Goal: Communication & Community: Answer question/provide support

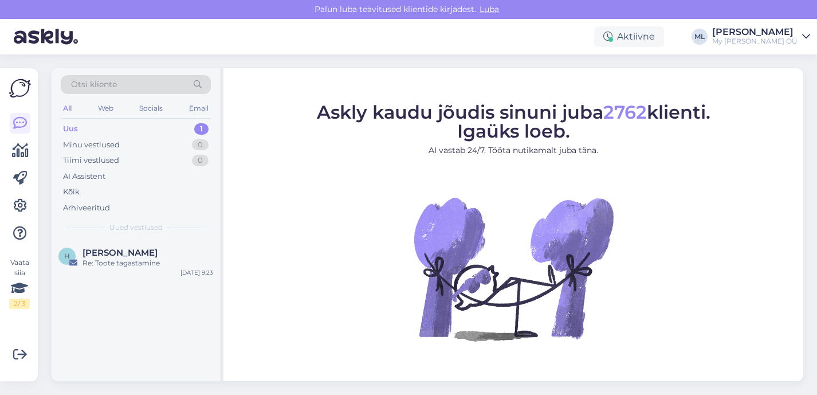
click at [157, 132] on div "Uus 1" at bounding box center [136, 129] width 150 height 16
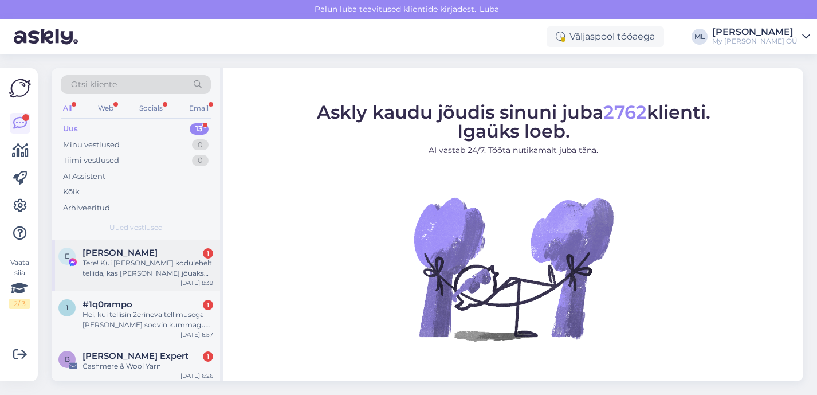
click at [159, 276] on div "Tere! Kui [PERSON_NAME] kodulehelt tellida, kas [PERSON_NAME] jõuaks laupäeva h…" at bounding box center [148, 268] width 131 height 21
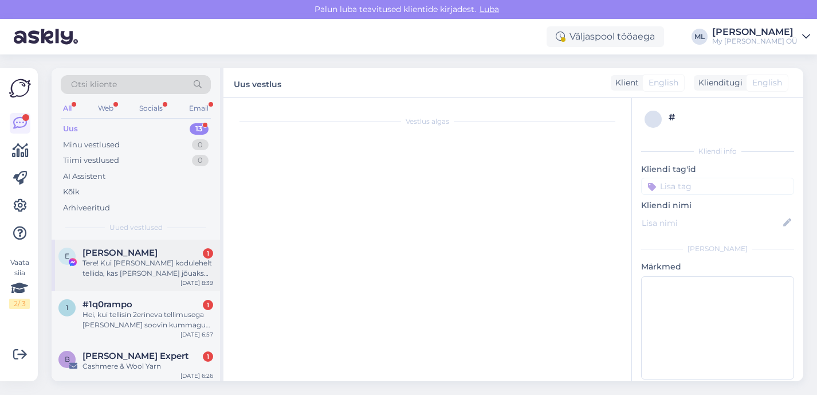
click at [154, 271] on div "Tere! Kui [PERSON_NAME] kodulehelt tellida, kas [PERSON_NAME] jõuaks laupäeva h…" at bounding box center [148, 268] width 131 height 21
click at [159, 261] on div "Tere! Kui [PERSON_NAME] kodulehelt tellida, kas [PERSON_NAME] jõuaks laupäeva h…" at bounding box center [148, 268] width 131 height 21
click at [173, 261] on div "Tere! Kui [PERSON_NAME] kodulehelt tellida, kas [PERSON_NAME] jõuaks laupäeva h…" at bounding box center [148, 268] width 131 height 21
click at [163, 300] on div "#1q0rampo 1" at bounding box center [148, 304] width 131 height 10
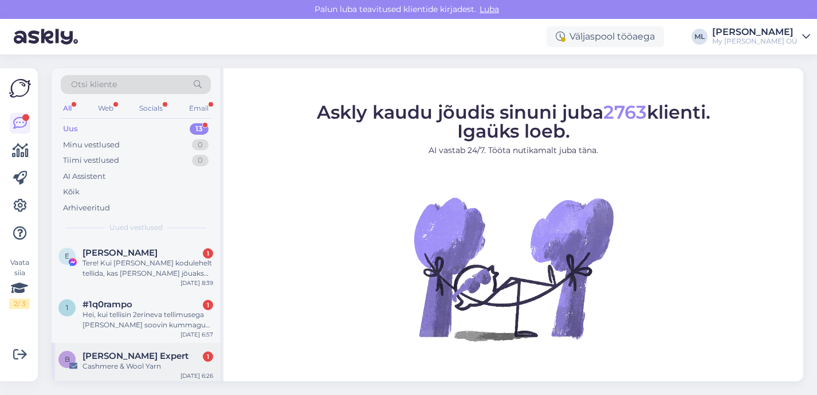
click at [116, 358] on span "[PERSON_NAME] Expert" at bounding box center [136, 356] width 106 height 10
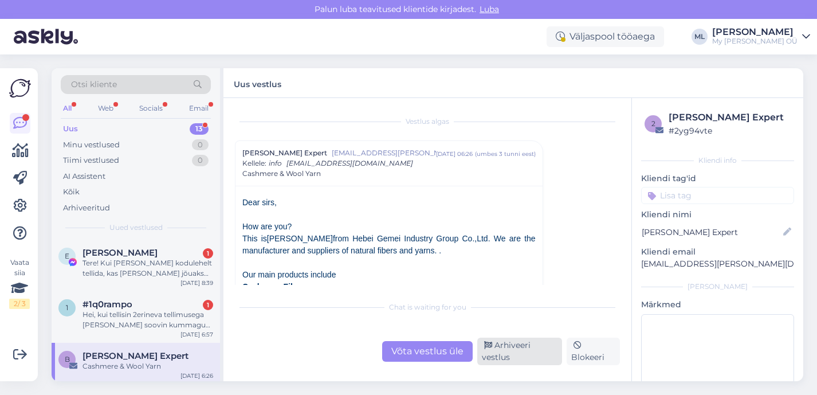
click at [518, 352] on div "Arhiveeri vestlus" at bounding box center [520, 352] width 85 height 28
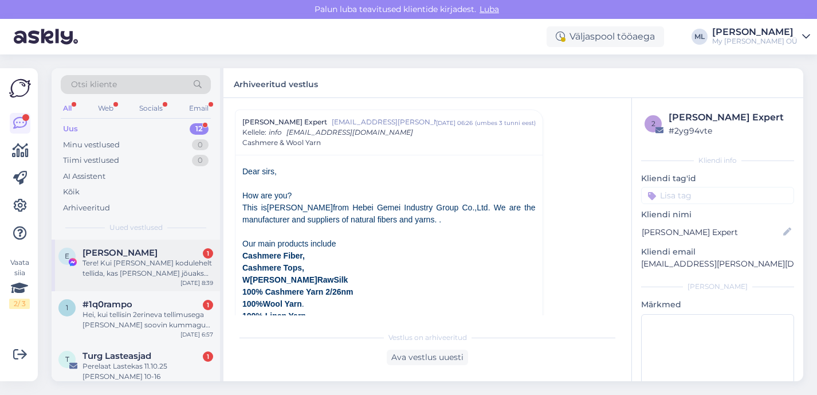
click at [127, 264] on div "Tere! Kui [PERSON_NAME] kodulehelt tellida, kas [PERSON_NAME] jõuaks laupäeva h…" at bounding box center [148, 268] width 131 height 21
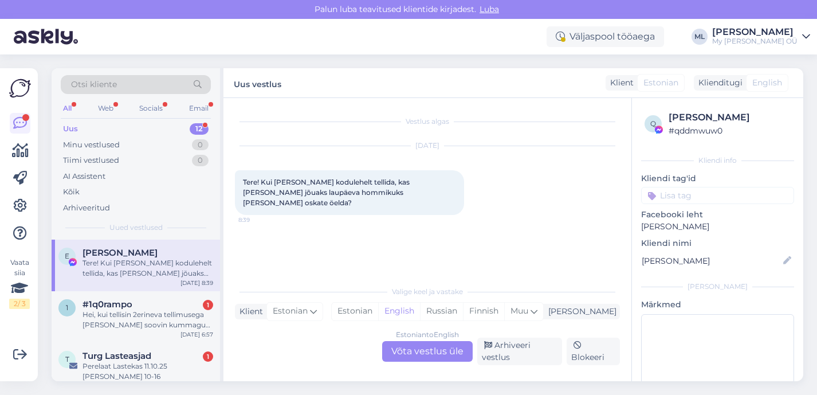
click at [429, 351] on div "Estonian to English Võta vestlus üle" at bounding box center [427, 351] width 91 height 21
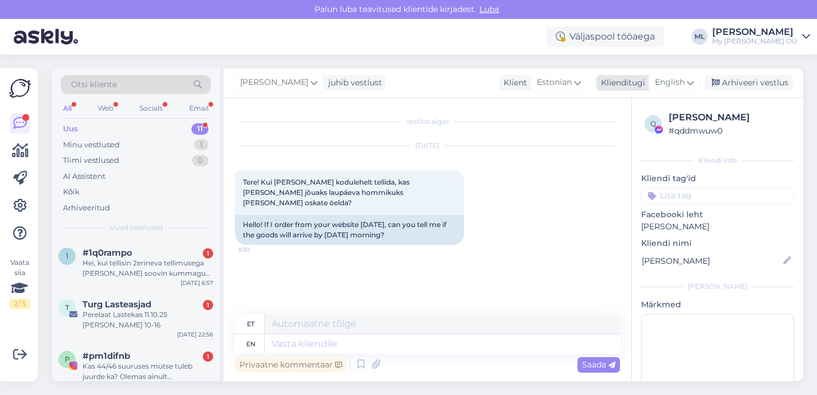
click at [667, 80] on span "English" at bounding box center [670, 82] width 30 height 13
type input "est"
click at [615, 138] on link "Estonian" at bounding box center [649, 133] width 126 height 18
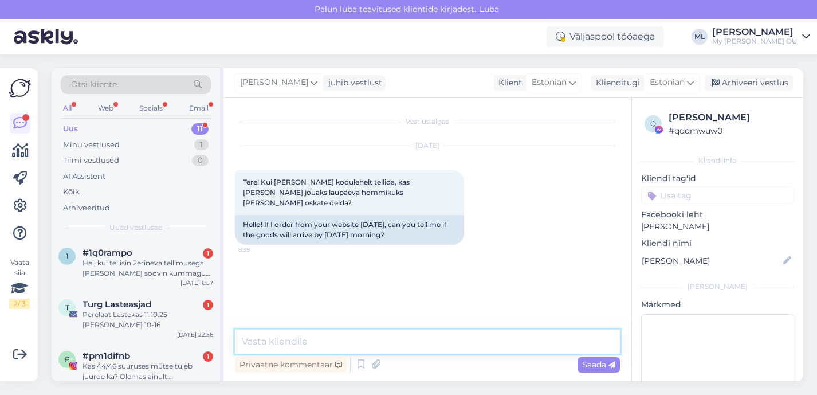
click at [322, 341] on textarea at bounding box center [427, 342] width 385 height 24
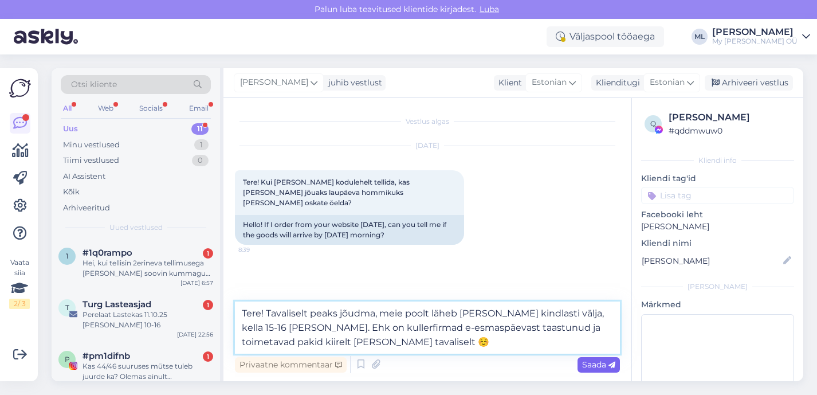
type textarea "Tere! Tavaliselt peaks jõudma, meie poolt läheb [PERSON_NAME] kindlasti välja, …"
click at [602, 366] on span "Saada" at bounding box center [598, 364] width 33 height 10
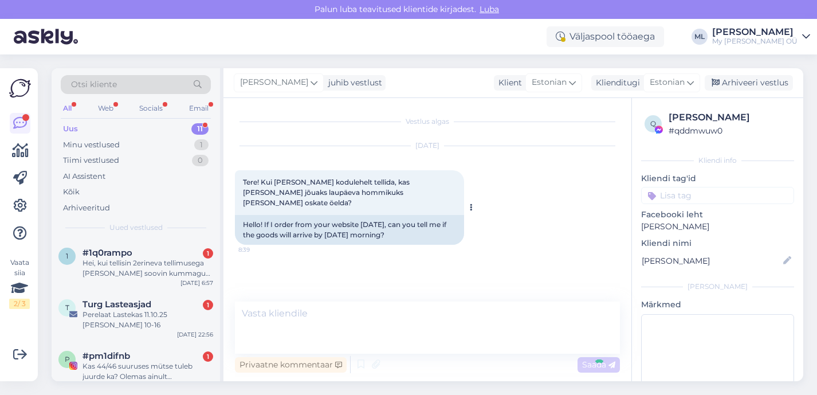
scroll to position [8, 0]
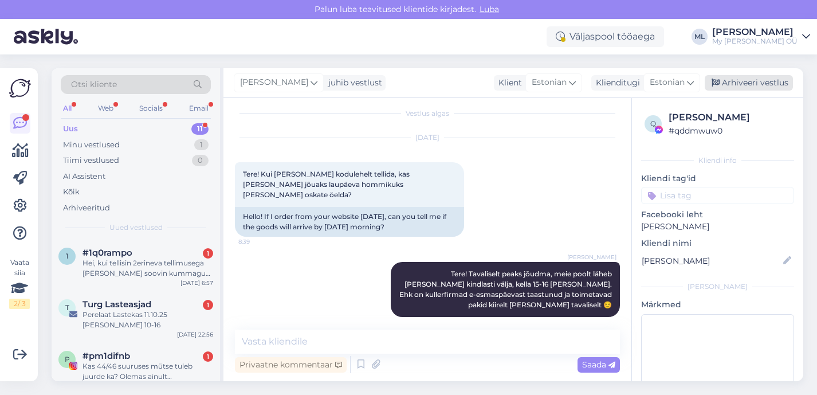
click at [752, 79] on div "Arhiveeri vestlus" at bounding box center [749, 82] width 88 height 15
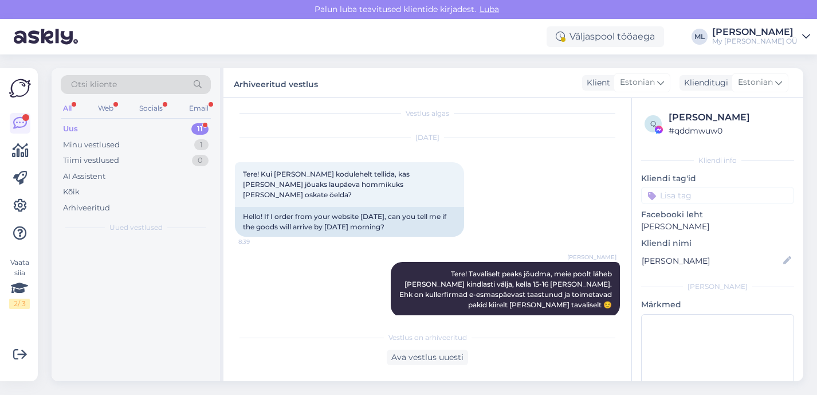
scroll to position [12, 0]
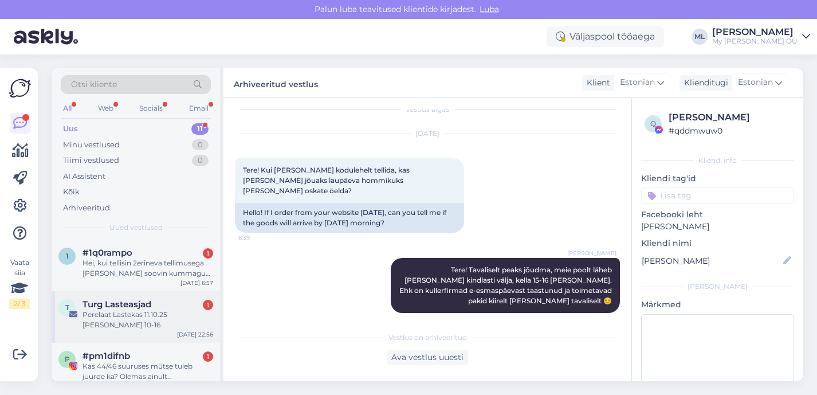
click at [133, 318] on div "Perelaat Lastekas 11.10.25 [PERSON_NAME] 10-16" at bounding box center [148, 320] width 131 height 21
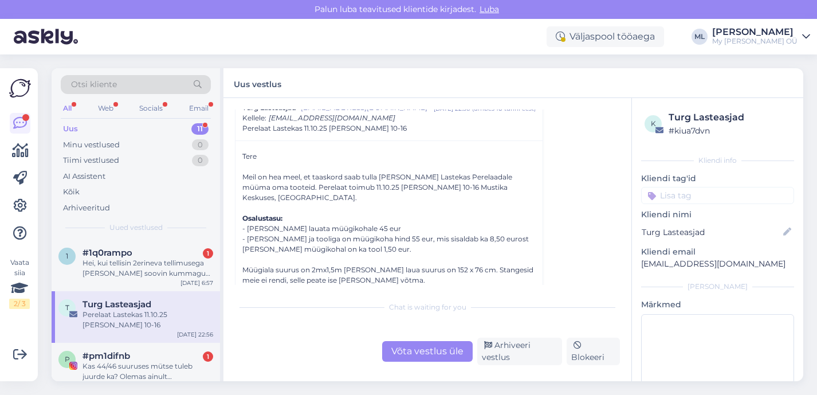
scroll to position [43, 0]
click at [499, 343] on div "Arhiveeri vestlus" at bounding box center [520, 352] width 85 height 28
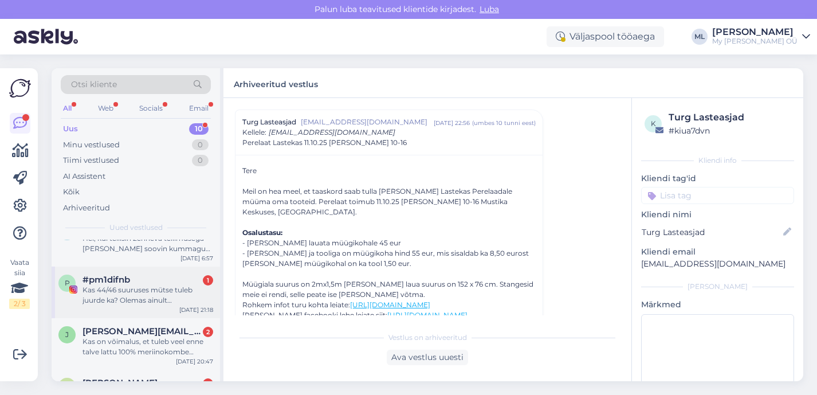
scroll to position [85, 0]
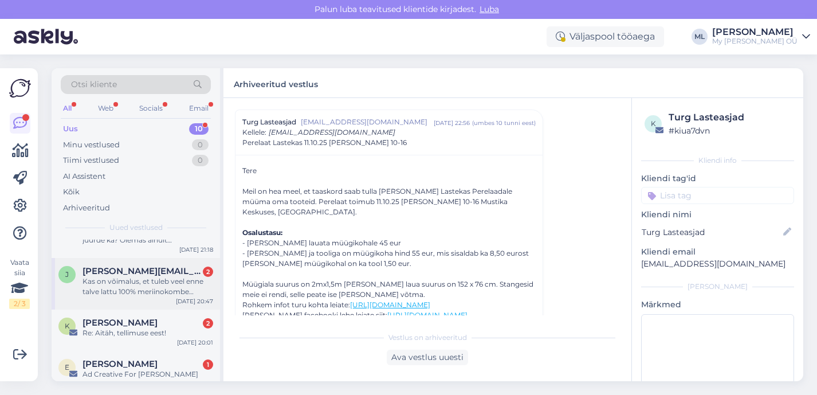
click at [147, 285] on div "Kas on võimalus, et tuleb veel enne talve lattu 100% meriinokombe beebile MJORN…" at bounding box center [148, 286] width 131 height 21
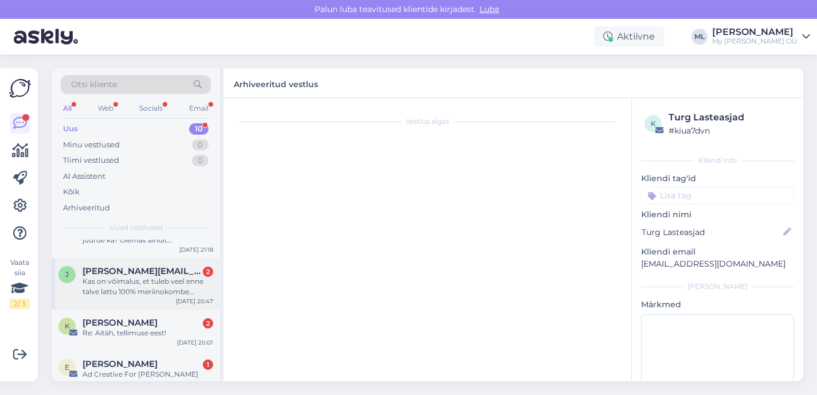
scroll to position [0, 0]
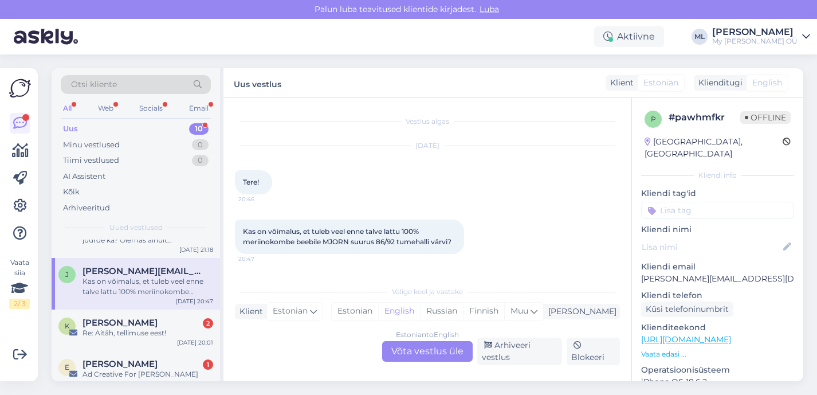
click at [422, 350] on div "Estonian to English Võta vestlus üle" at bounding box center [427, 351] width 91 height 21
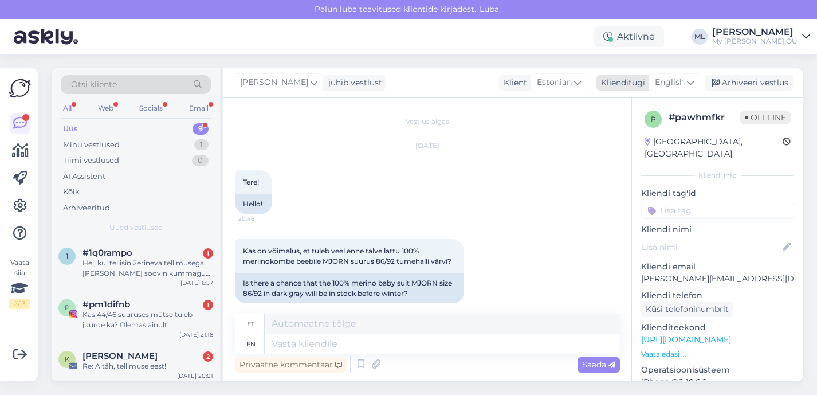
click at [691, 80] on icon at bounding box center [690, 82] width 7 height 13
type input "est"
drag, startPoint x: 648, startPoint y: 131, endPoint x: 593, endPoint y: 164, distance: 64.0
click at [648, 131] on link "Estonian" at bounding box center [649, 133] width 126 height 18
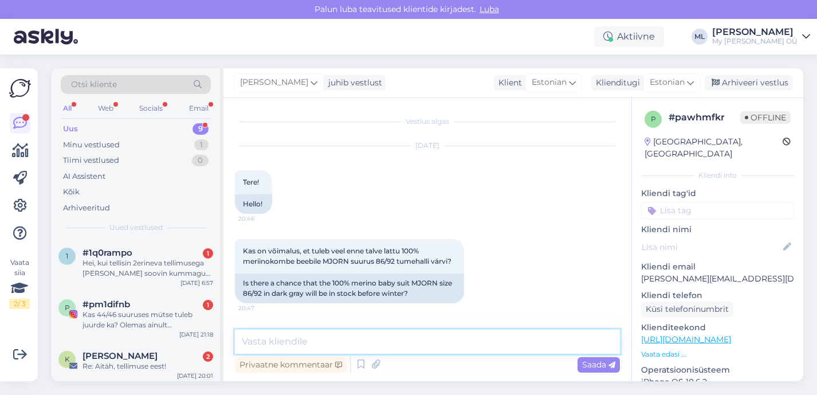
click at [341, 344] on textarea at bounding box center [427, 342] width 385 height 24
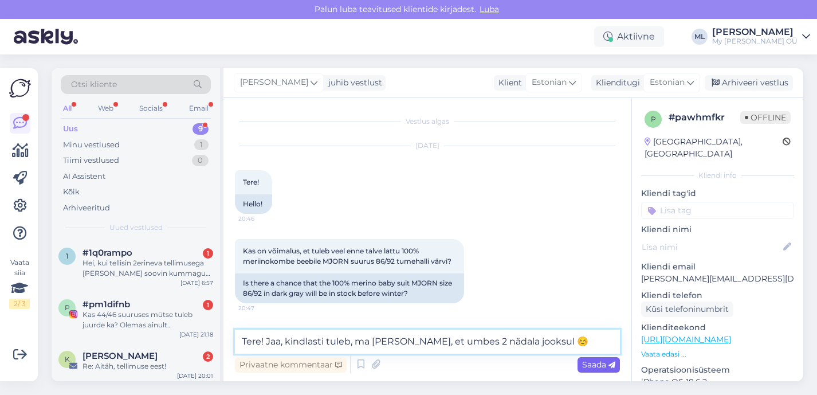
type textarea "Tere! Jaa, kindlasti tuleb, ma [PERSON_NAME], et umbes 2 nädala jooksul ☺️"
click at [594, 367] on span "Saada" at bounding box center [598, 364] width 33 height 10
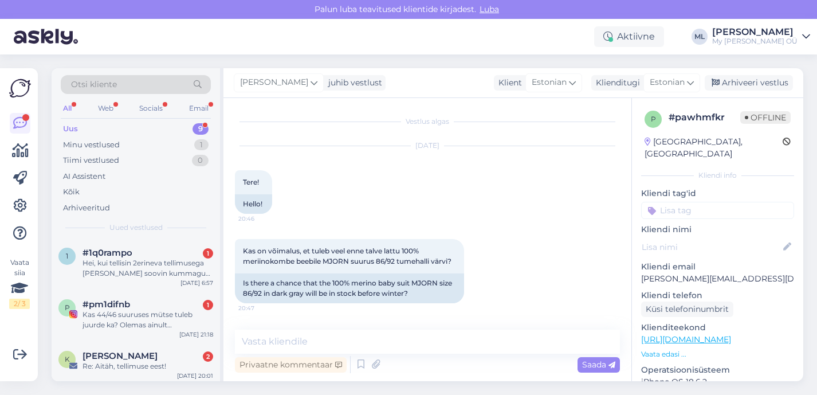
scroll to position [80, 0]
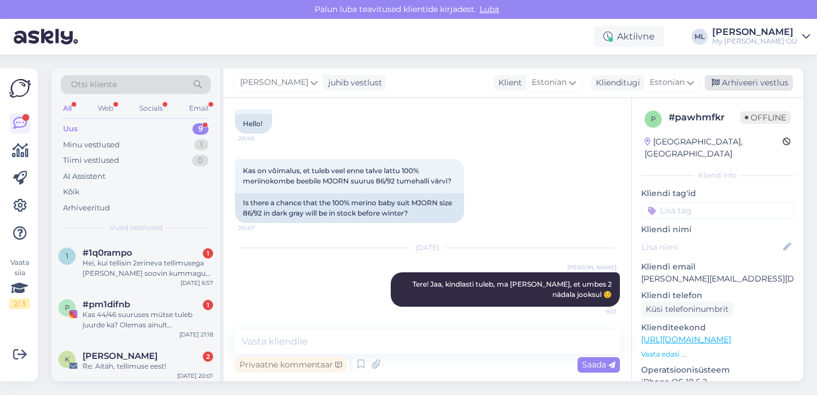
click at [737, 84] on div "Arhiveeri vestlus" at bounding box center [749, 82] width 88 height 15
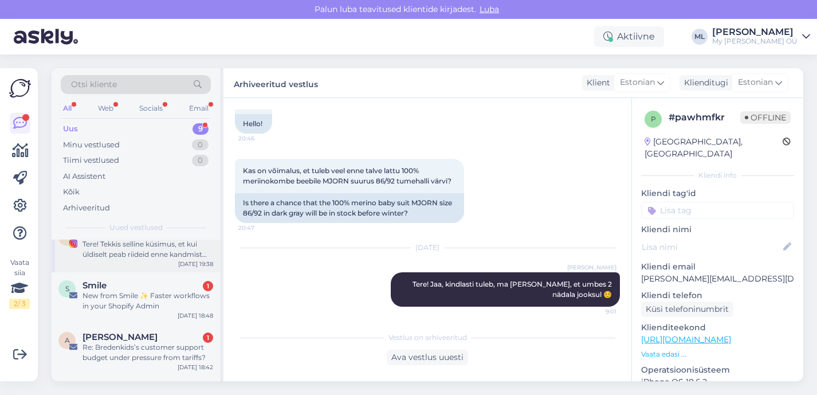
scroll to position [292, 0]
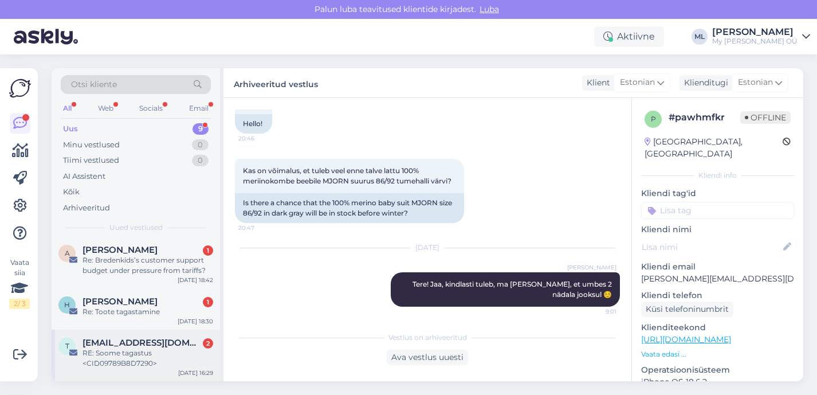
click at [136, 341] on span "[EMAIL_ADDRESS][DOMAIN_NAME]" at bounding box center [142, 343] width 119 height 10
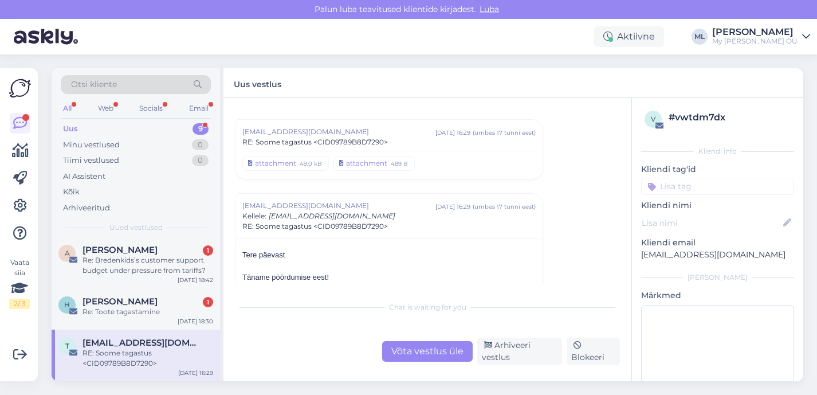
scroll to position [7069, 0]
click at [144, 312] on div "Re: Toote tagastamine" at bounding box center [148, 312] width 131 height 10
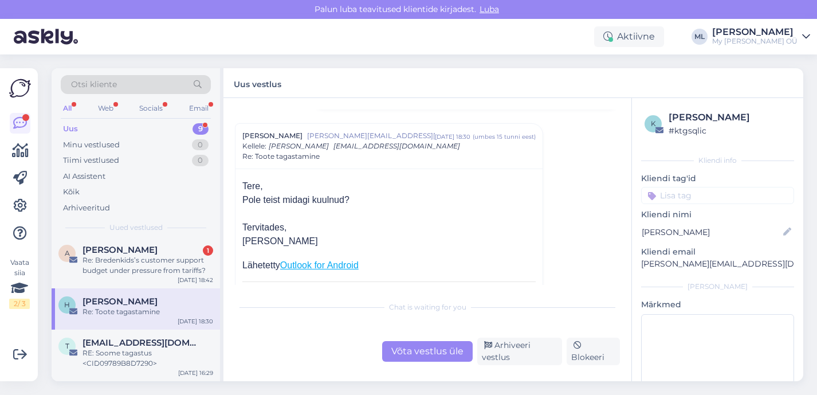
scroll to position [121, 0]
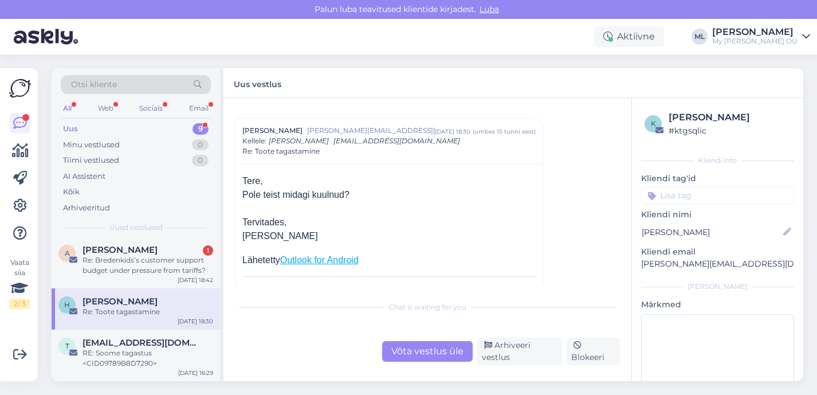
click at [416, 354] on div "Võta vestlus üle" at bounding box center [427, 351] width 91 height 21
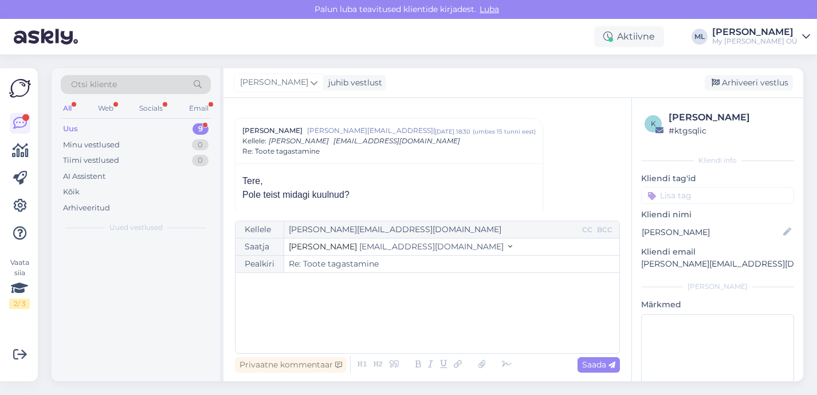
scroll to position [0, 0]
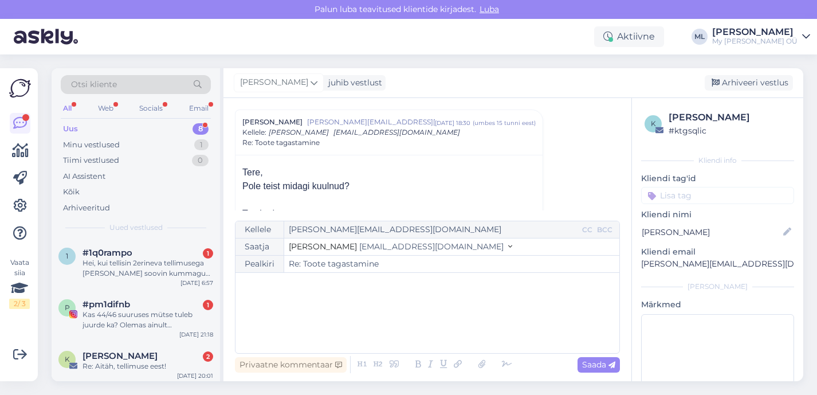
click at [386, 252] on button "Stella [EMAIL_ADDRESS][DOMAIN_NAME]" at bounding box center [401, 247] width 224 height 12
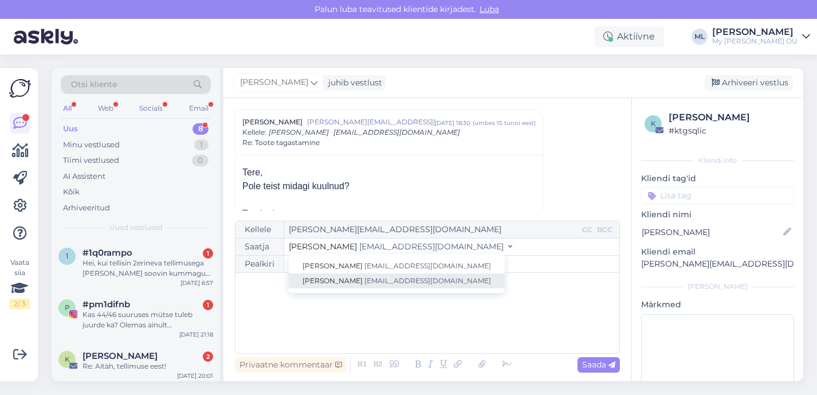
click at [376, 277] on span "[EMAIL_ADDRESS][DOMAIN_NAME]" at bounding box center [428, 280] width 127 height 9
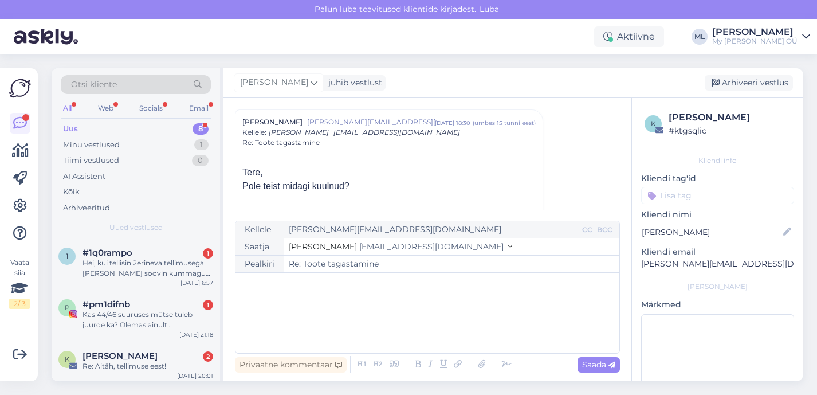
click at [320, 300] on div "﻿" at bounding box center [427, 313] width 373 height 69
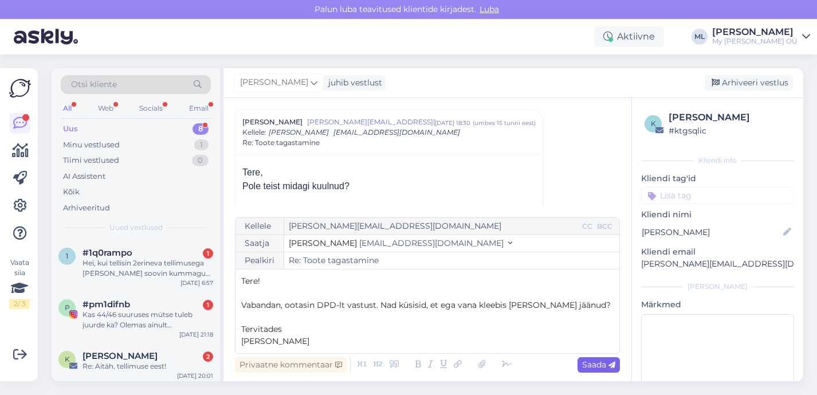
click at [607, 366] on span "Saada" at bounding box center [598, 364] width 33 height 10
type input "Re: Re: Toote tagastamine"
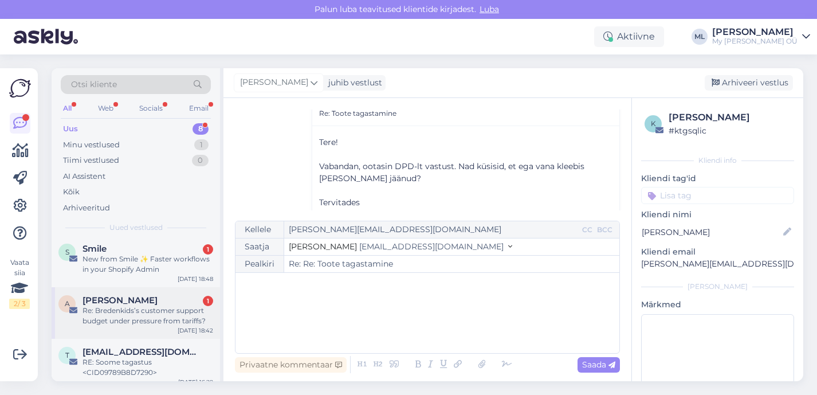
scroll to position [251, 0]
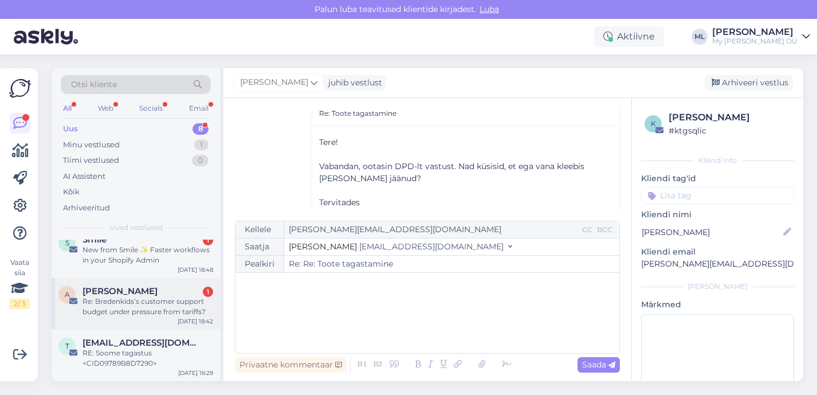
drag, startPoint x: 144, startPoint y: 305, endPoint x: 164, endPoint y: 308, distance: 19.7
click at [144, 305] on div "Re: Bredenkids’s customer support budget under pressure from tariffs?" at bounding box center [148, 306] width 131 height 21
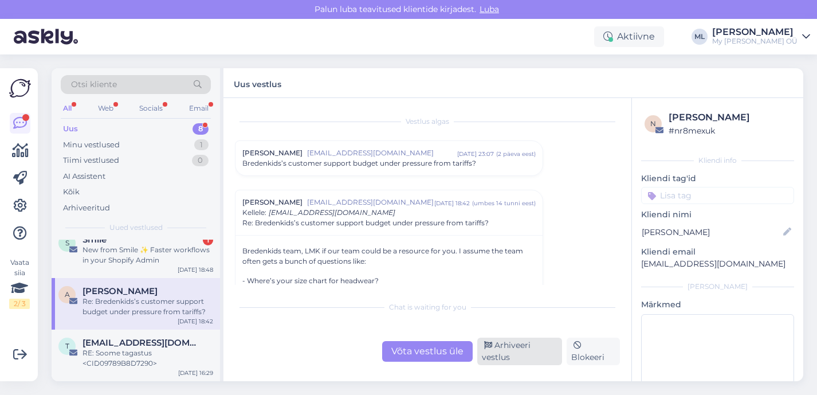
click at [522, 349] on div "Arhiveeri vestlus" at bounding box center [520, 352] width 85 height 28
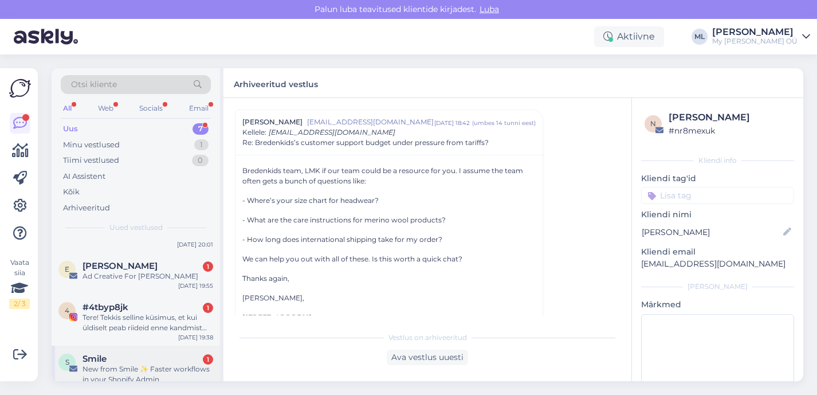
scroll to position [199, 0]
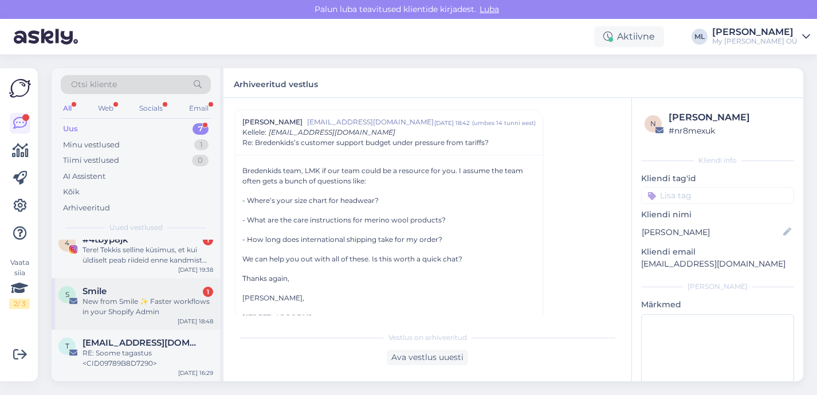
click at [120, 314] on div "New from Smile ✨ Faster workflows in your Shopify Admin" at bounding box center [148, 306] width 131 height 21
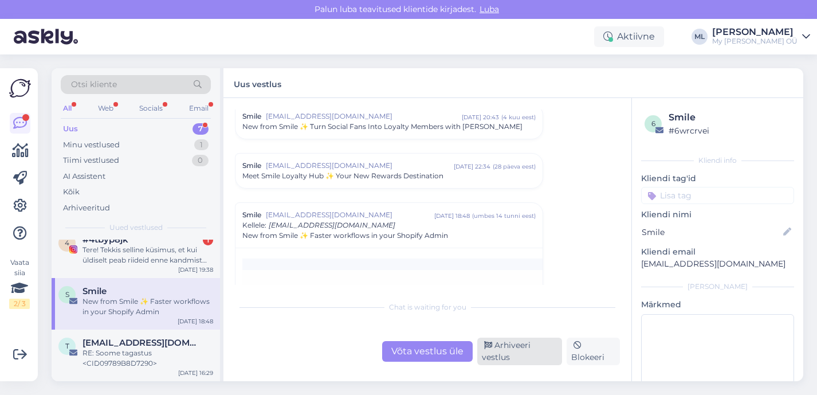
click at [492, 350] on div "Arhiveeri vestlus" at bounding box center [520, 352] width 85 height 28
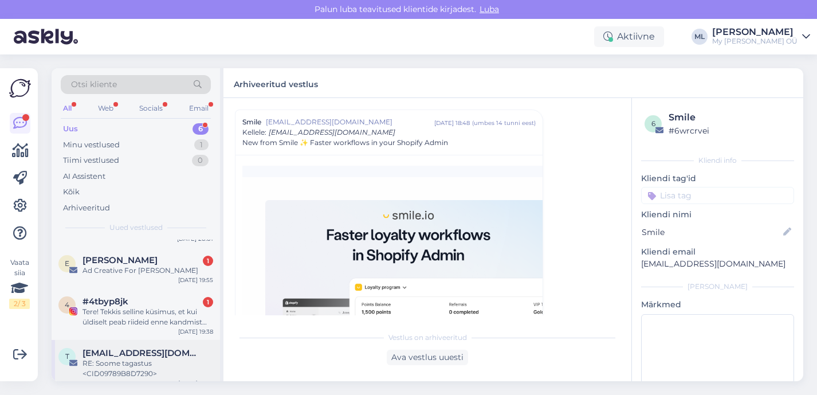
scroll to position [147, 0]
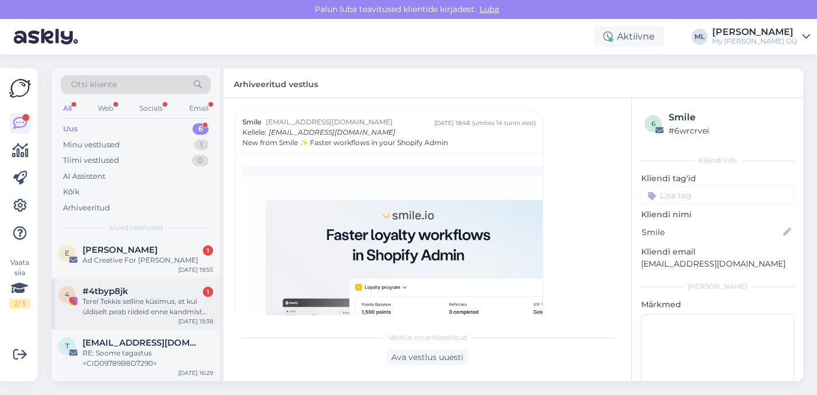
click at [117, 310] on div "Tere! Tekkis selline küsimus, et kui üldiselt peab riideid enne kandmist pesema…" at bounding box center [148, 306] width 131 height 21
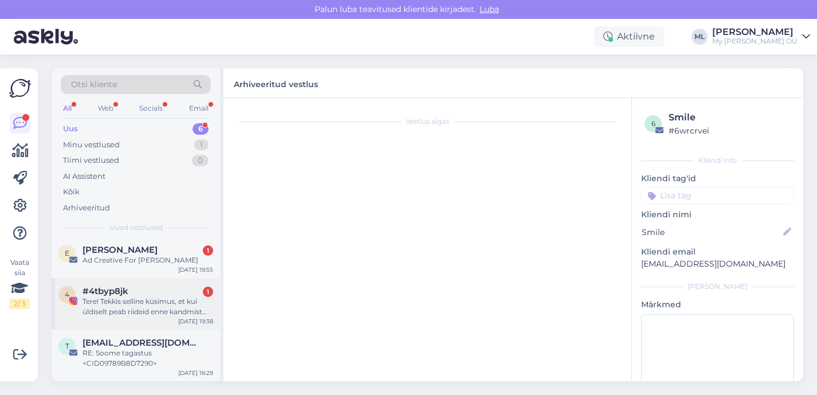
scroll to position [0, 0]
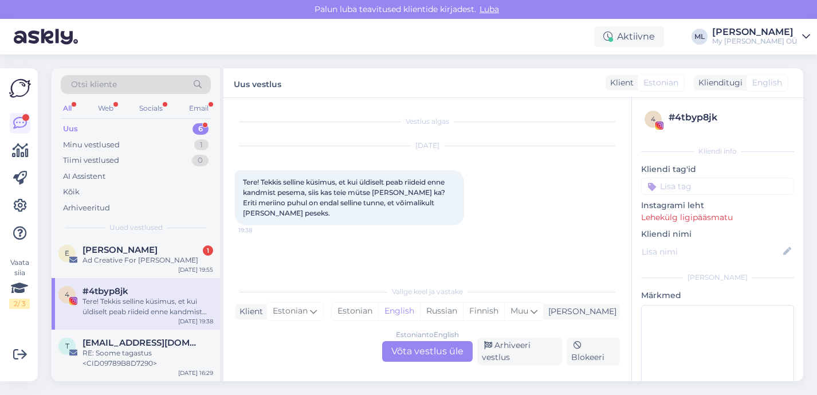
click at [451, 353] on div "Estonian to English Võta vestlus üle" at bounding box center [427, 351] width 91 height 21
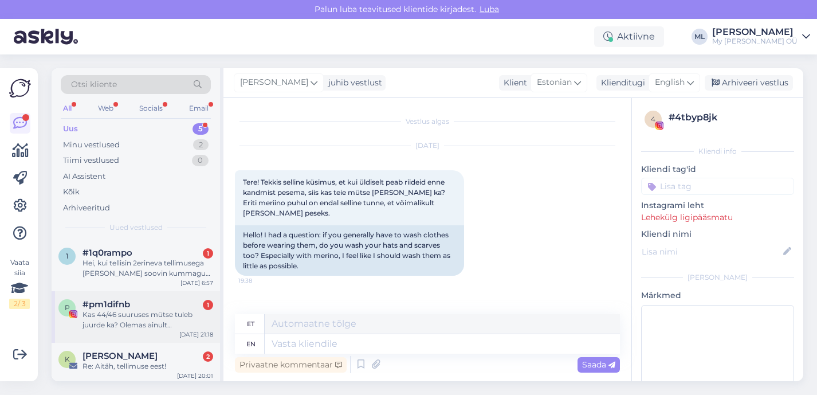
scroll to position [96, 0]
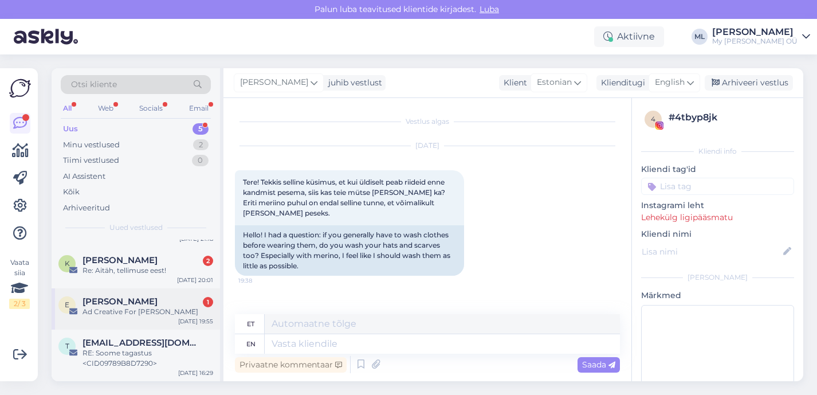
click at [135, 314] on div "Ad Creative For [PERSON_NAME]" at bounding box center [148, 312] width 131 height 10
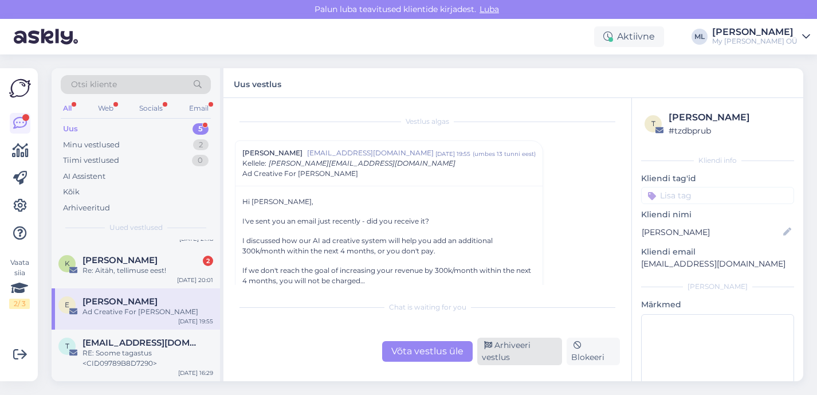
click at [523, 354] on div "Arhiveeri vestlus" at bounding box center [520, 352] width 85 height 28
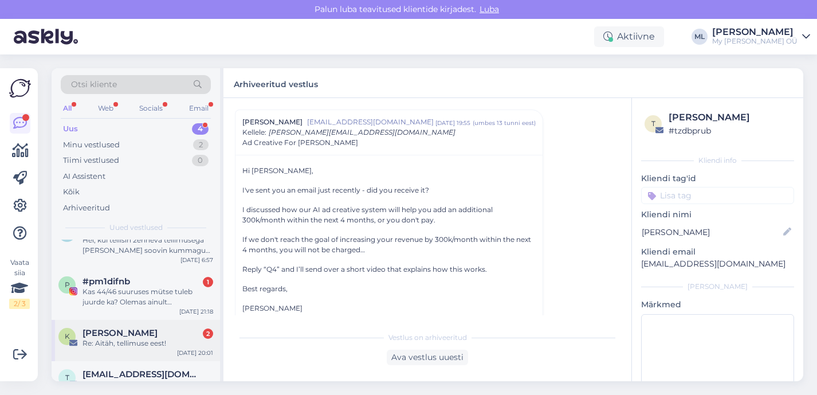
scroll to position [54, 0]
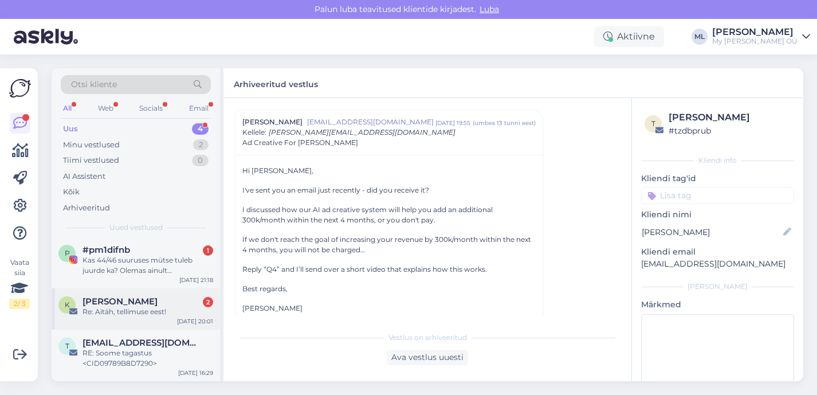
click at [119, 312] on div "Re: Aitäh, tellimuse eest!" at bounding box center [148, 312] width 131 height 10
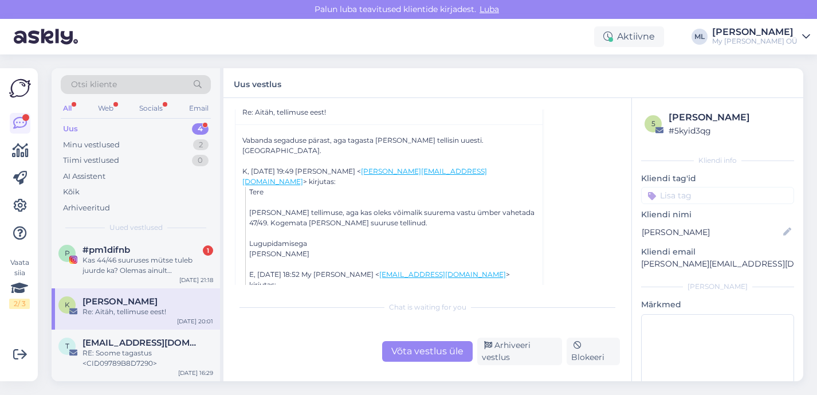
scroll to position [115, 0]
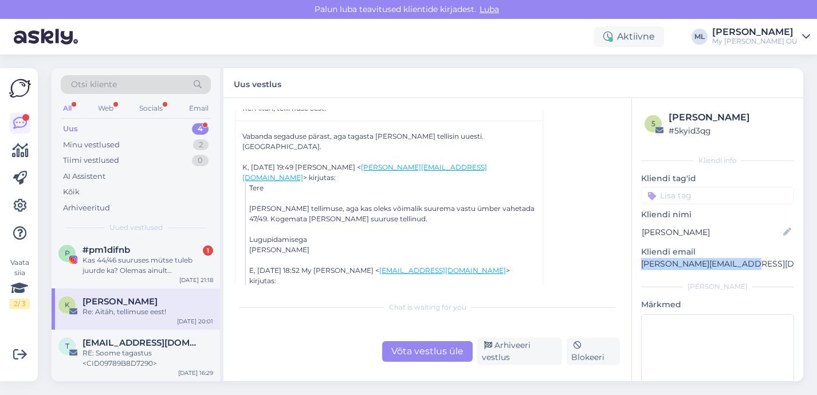
drag, startPoint x: 643, startPoint y: 260, endPoint x: 754, endPoint y: 268, distance: 111.5
click at [754, 268] on p "[PERSON_NAME][EMAIL_ADDRESS][DOMAIN_NAME]" at bounding box center [717, 264] width 153 height 12
copy p "[PERSON_NAME][EMAIL_ADDRESS][DOMAIN_NAME]"
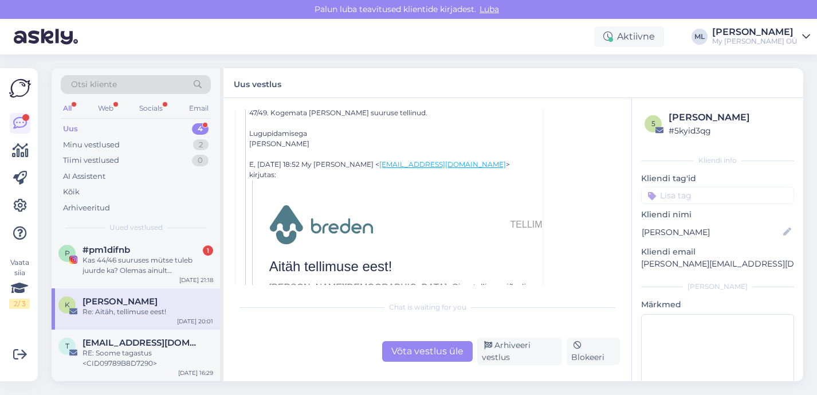
drag, startPoint x: 122, startPoint y: 304, endPoint x: 229, endPoint y: 314, distance: 107.6
click at [122, 304] on span "[PERSON_NAME]" at bounding box center [120, 301] width 75 height 10
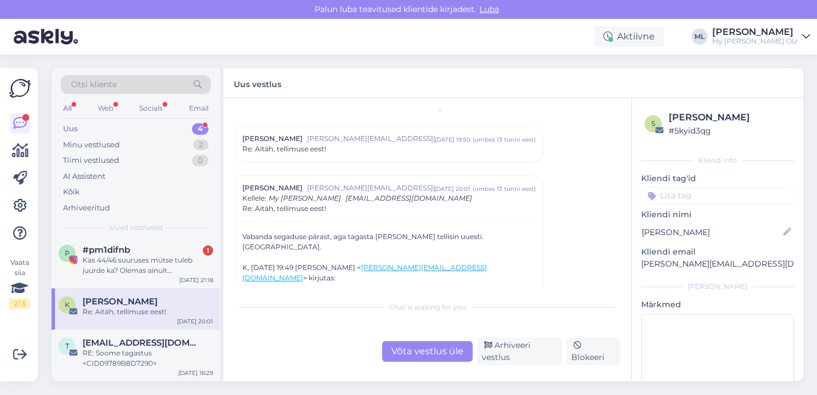
scroll to position [0, 0]
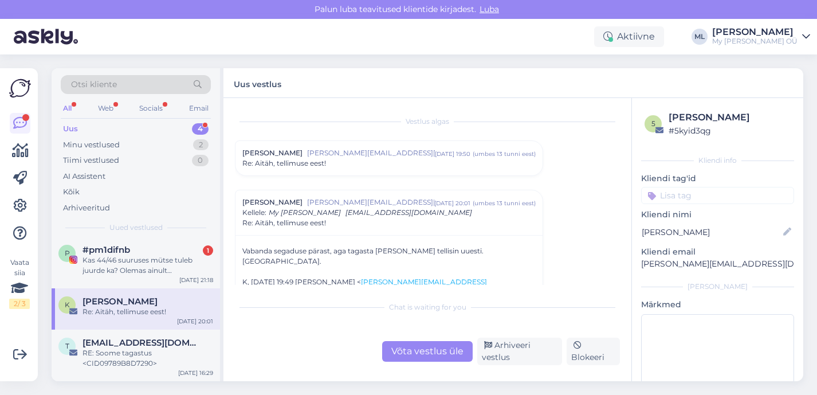
click at [334, 163] on div "Re: Aitäh, tellimuse eest!" at bounding box center [389, 163] width 294 height 10
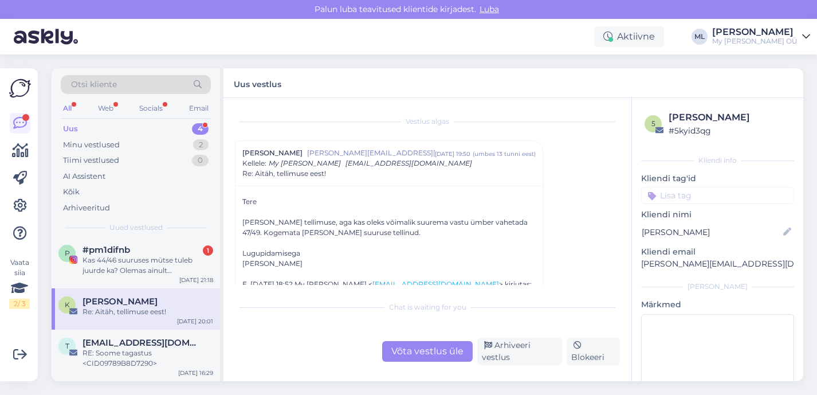
click at [346, 162] on span "[EMAIL_ADDRESS][DOMAIN_NAME]" at bounding box center [409, 163] width 127 height 9
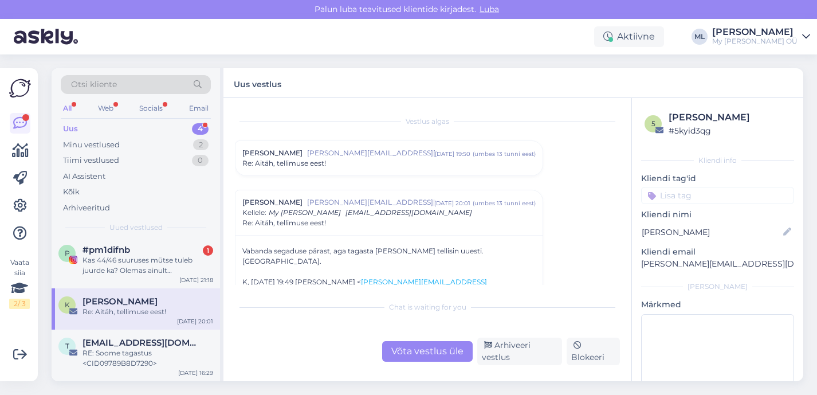
click at [443, 349] on div "Võta vestlus üle" at bounding box center [427, 351] width 91 height 21
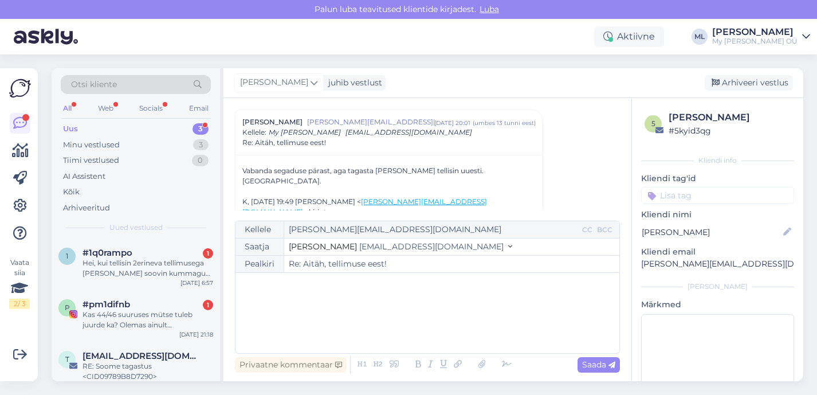
click at [359, 243] on span "[EMAIL_ADDRESS][DOMAIN_NAME]" at bounding box center [431, 246] width 144 height 10
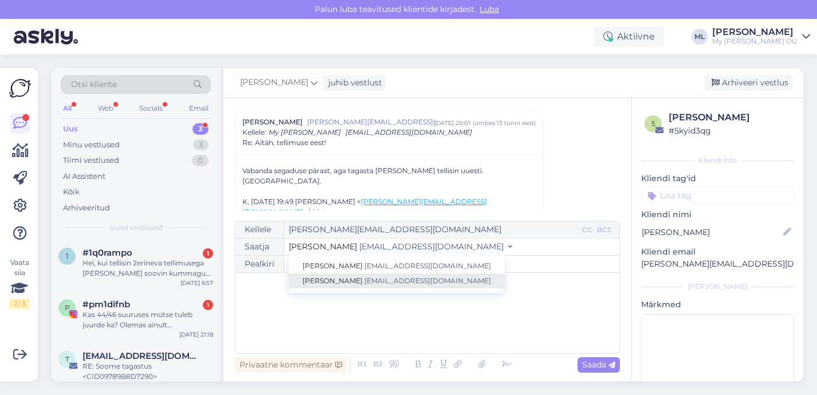
drag, startPoint x: 344, startPoint y: 274, endPoint x: 342, endPoint y: 281, distance: 7.3
click at [344, 274] on link "[PERSON_NAME] [EMAIL_ADDRESS][DOMAIN_NAME]" at bounding box center [397, 280] width 216 height 15
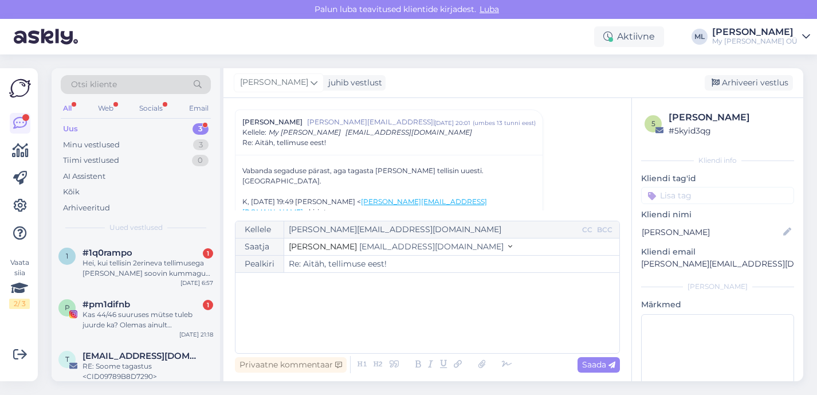
click at [291, 309] on div "﻿" at bounding box center [427, 313] width 373 height 69
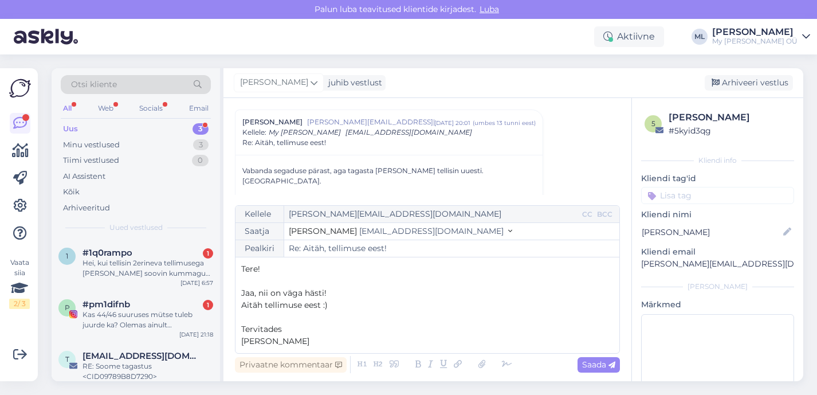
click at [597, 368] on span "Saada" at bounding box center [598, 364] width 33 height 10
type input "Re: Re: [PERSON_NAME], tellimuse eest!"
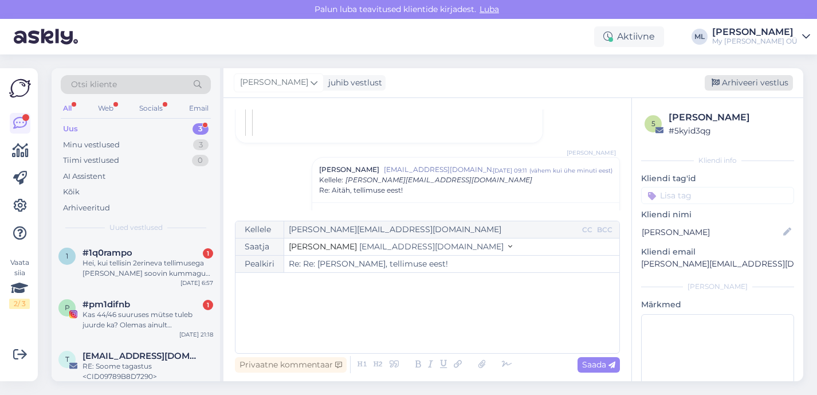
click at [726, 84] on div "Arhiveeri vestlus" at bounding box center [749, 82] width 88 height 15
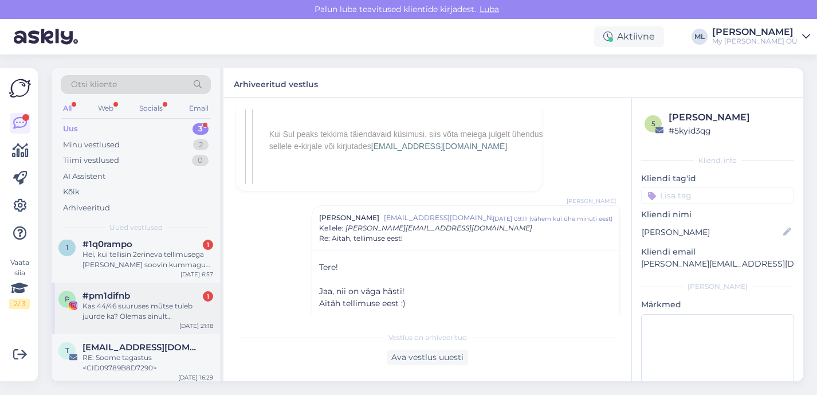
scroll to position [13, 0]
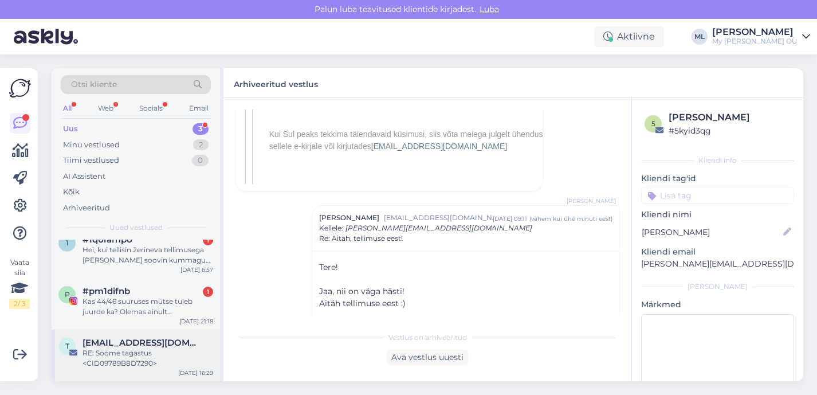
click at [134, 347] on div "[EMAIL_ADDRESS][DOMAIN_NAME] RE: Soome tagastus <CID09789B8D7290>" at bounding box center [148, 353] width 131 height 31
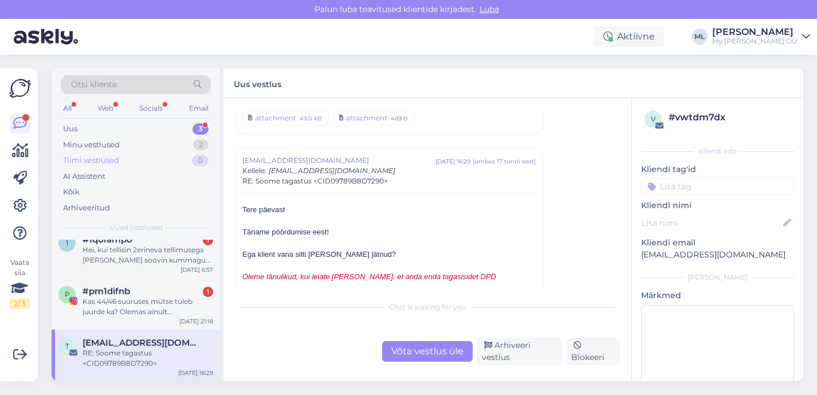
scroll to position [7131, 0]
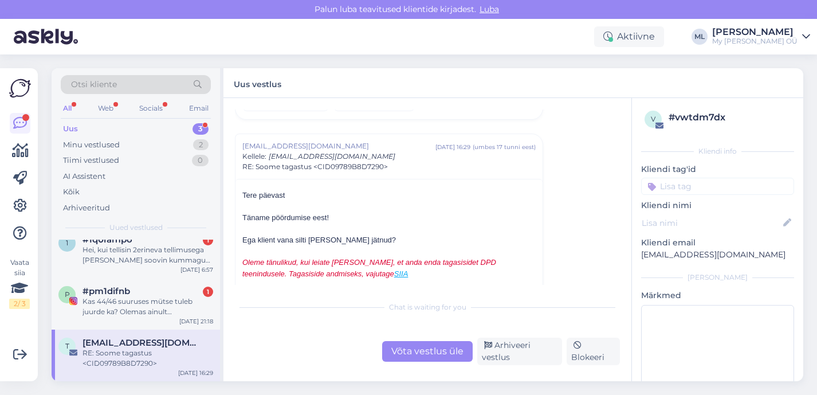
click at [157, 119] on div "Otsi kliente All Web Socials Email Uus 3 Minu vestlused 2 Tiimi vestlused 0 AI …" at bounding box center [136, 153] width 169 height 171
click at [157, 128] on div "Uus 3" at bounding box center [136, 129] width 150 height 16
click at [152, 307] on div "Kas 44/46 suuruses mütse tuleb juurde ka? Olemas ainult [PERSON_NAME] kollane, …" at bounding box center [148, 306] width 131 height 21
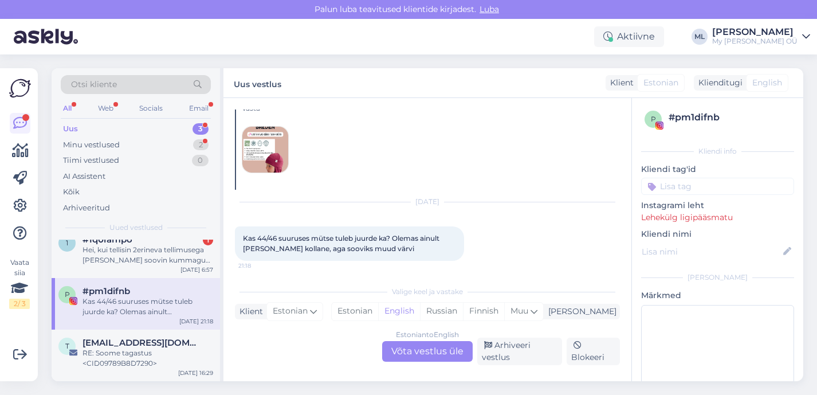
scroll to position [37, 0]
click at [260, 141] on img at bounding box center [265, 149] width 46 height 46
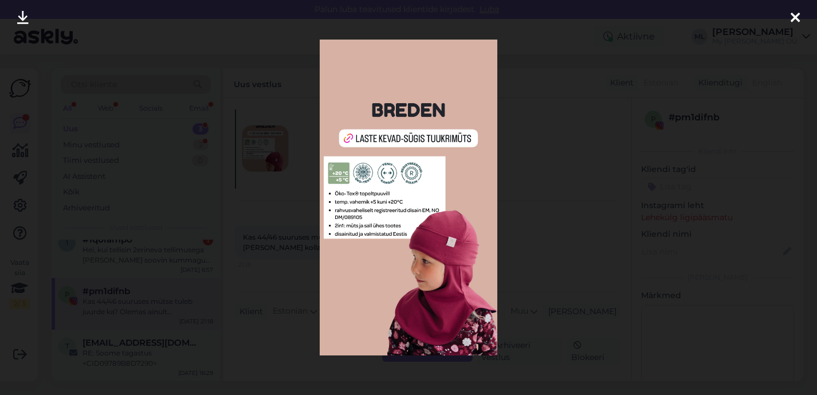
click at [801, 24] on div at bounding box center [795, 18] width 23 height 36
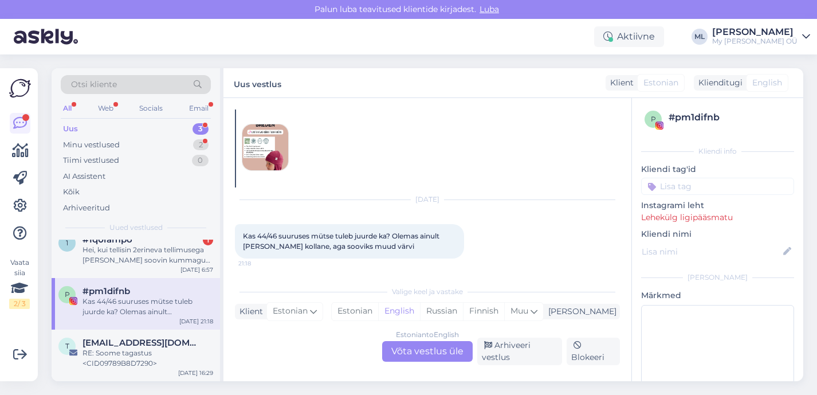
scroll to position [40, 0]
click at [422, 349] on div "Estonian to English Võta vestlus üle" at bounding box center [427, 351] width 91 height 21
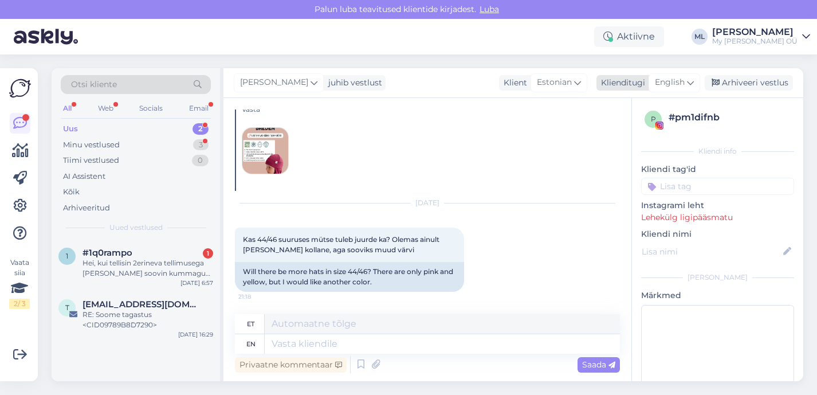
click at [671, 86] on span "English" at bounding box center [670, 82] width 30 height 13
type input "est"
click at [648, 131] on link "Estonian" at bounding box center [649, 133] width 126 height 18
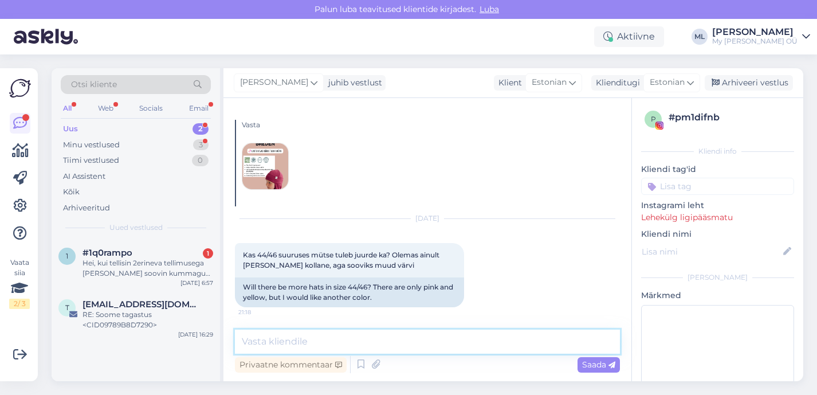
click at [376, 338] on textarea at bounding box center [427, 342] width 385 height 24
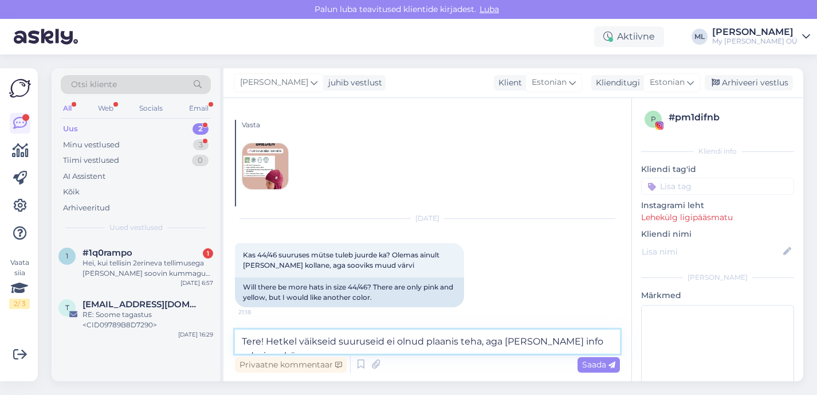
scroll to position [33, 0]
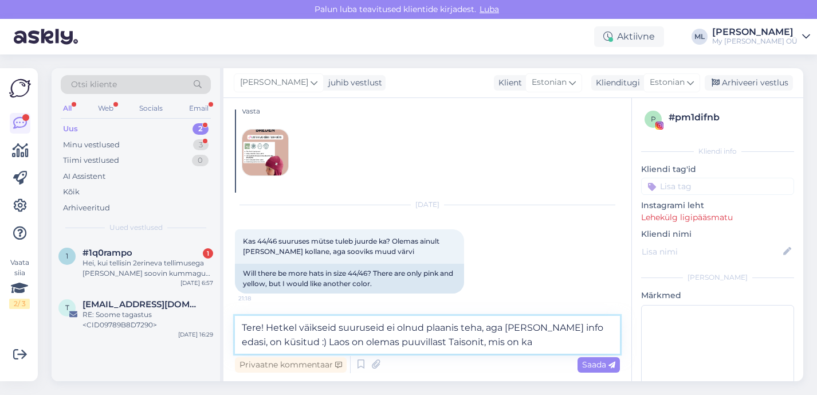
click at [359, 342] on textarea "Tere! Hetkel väikseid suuruseid ei olnud plaanis teha, aga [PERSON_NAME] info e…" at bounding box center [427, 335] width 385 height 38
click at [552, 342] on textarea "Tere! Hetkel väikseid suuruseid ei olnud plaanis teha, aga [PERSON_NAME] info e…" at bounding box center [427, 335] width 385 height 38
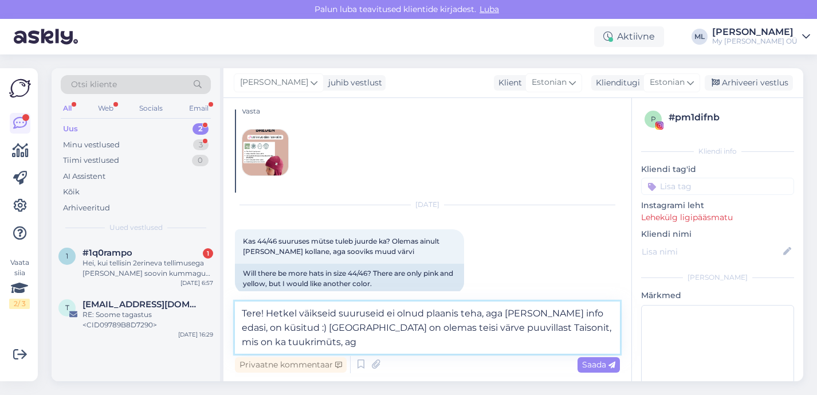
scroll to position [40, 0]
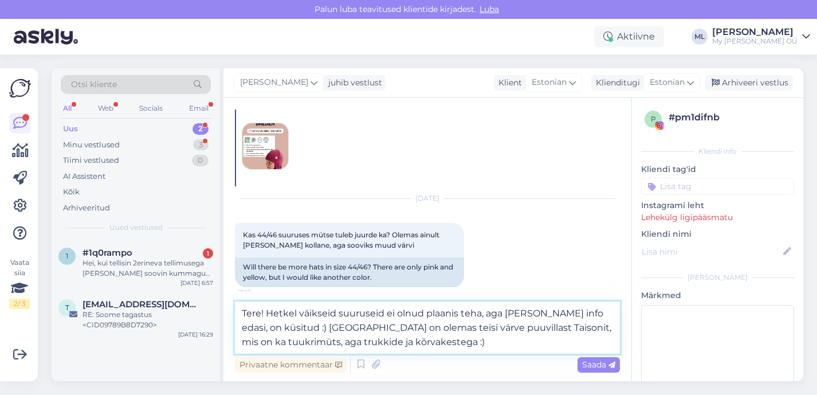
drag, startPoint x: 357, startPoint y: 326, endPoint x: 429, endPoint y: 352, distance: 76.2
click at [358, 327] on textarea "Tere! Hetkel väikseid suuruseid ei olnud plaanis teha, aga [PERSON_NAME] info e…" at bounding box center [427, 328] width 385 height 52
click at [465, 330] on textarea "Tere! Hetkel väikseid suuruseid ei olnud plaanis teha, aga [PERSON_NAME] info e…" at bounding box center [427, 328] width 385 height 52
type textarea "Tere! Hetkel väikseid suuruseid ei olnud plaanis teha, aga [PERSON_NAME] info e…"
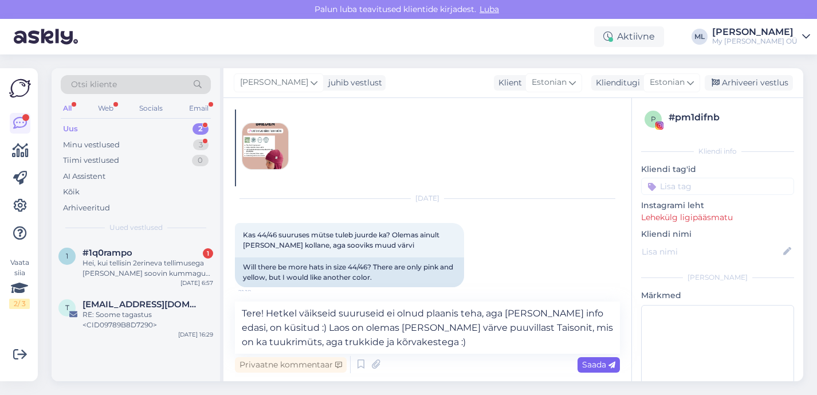
click at [598, 364] on span "Saada" at bounding box center [598, 364] width 33 height 10
click at [735, 83] on div "Arhiveeri vestlus" at bounding box center [749, 82] width 88 height 15
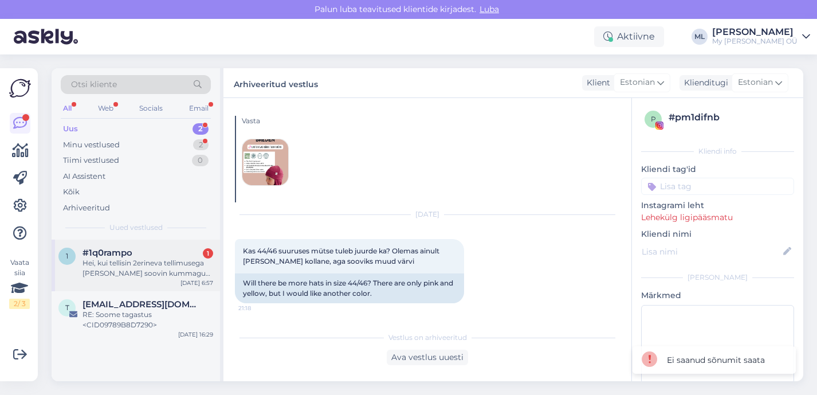
click at [157, 262] on div "Hei, kui tellisin 2erineva tellimusega [PERSON_NAME] soovin kummagust tellimuse…" at bounding box center [148, 268] width 131 height 21
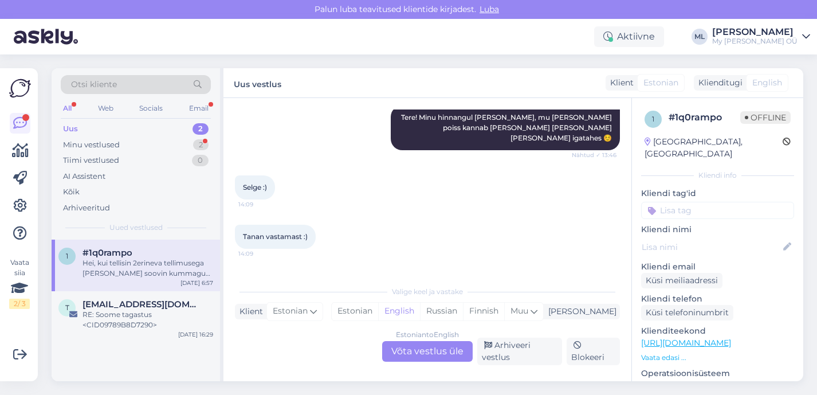
scroll to position [209, 0]
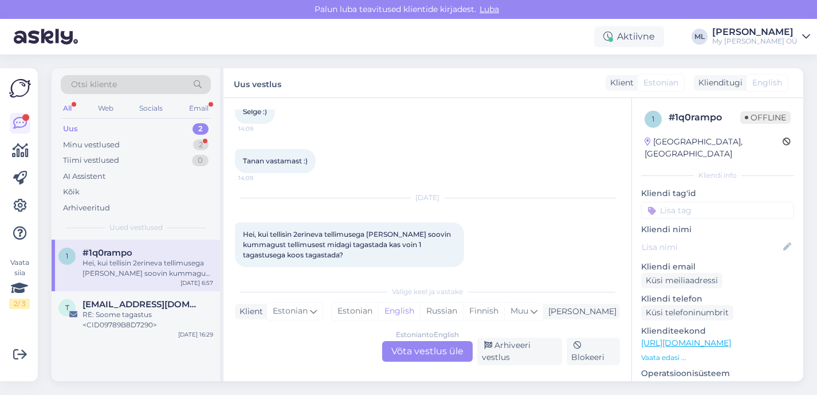
click at [435, 357] on div "Estonian to English Võta vestlus üle" at bounding box center [427, 351] width 91 height 21
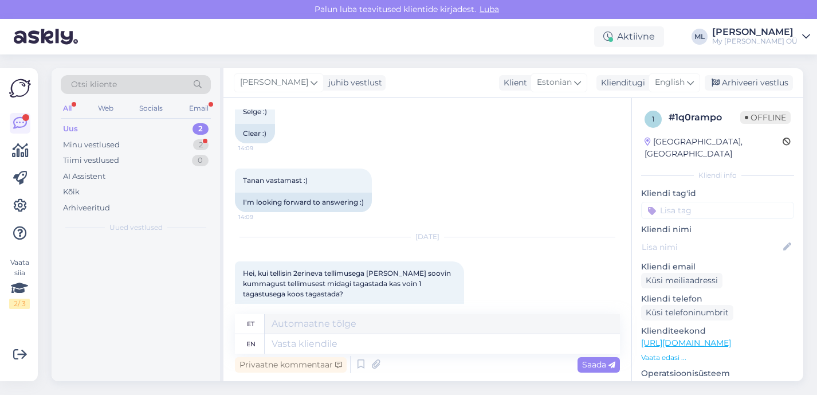
scroll to position [229, 0]
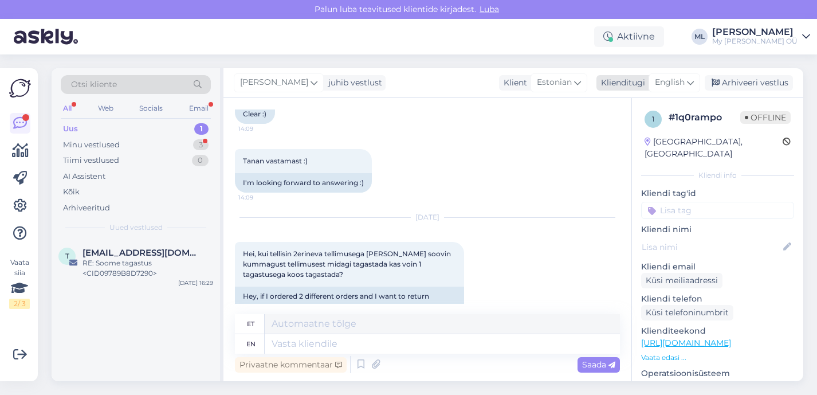
click at [686, 84] on div "English" at bounding box center [675, 82] width 52 height 18
click at [640, 134] on link "Estonian" at bounding box center [649, 133] width 126 height 18
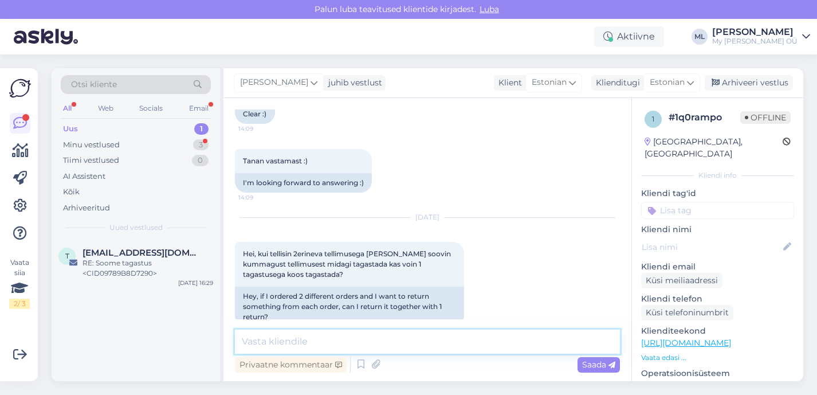
click at [328, 337] on textarea at bounding box center [427, 342] width 385 height 24
type textarea "Tere! Jaa, võib ikka ☺️"
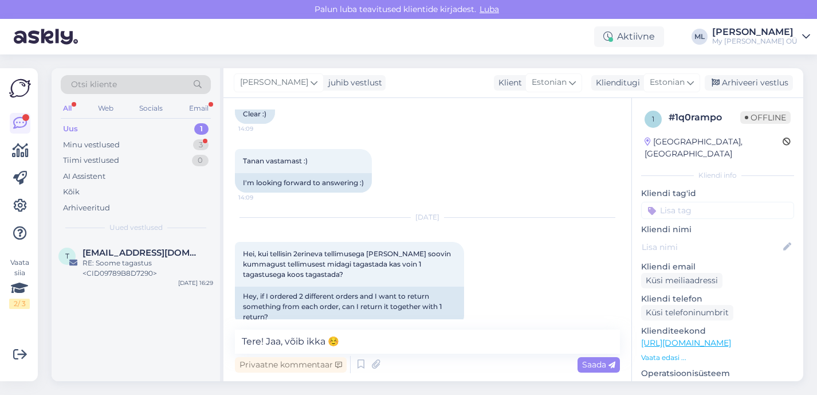
click at [606, 364] on span "Saada" at bounding box center [598, 364] width 33 height 10
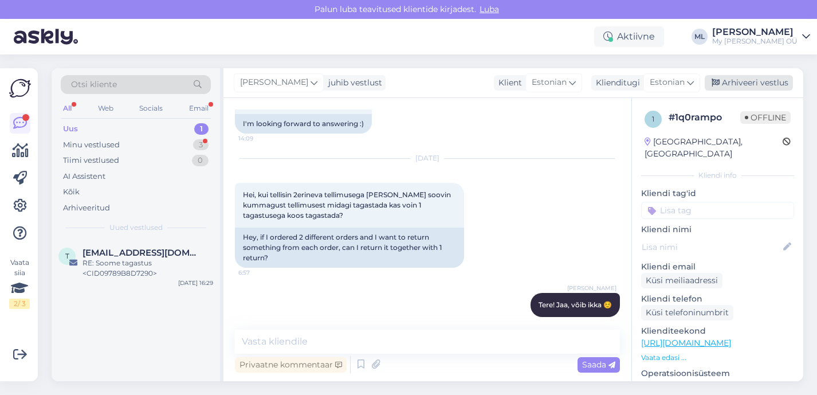
click at [731, 82] on div "Arhiveeri vestlus" at bounding box center [749, 82] width 88 height 15
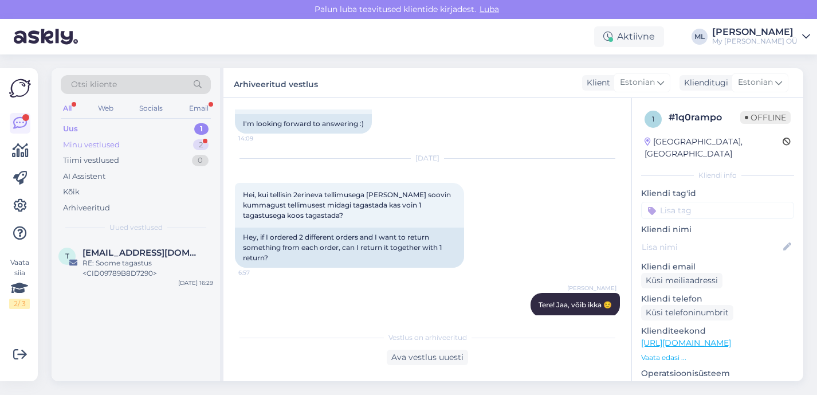
click at [105, 151] on div "Minu vestlused 2" at bounding box center [136, 145] width 150 height 16
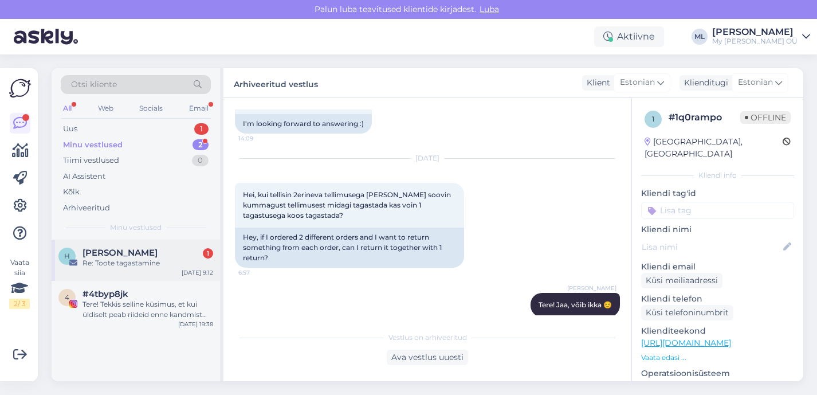
click at [149, 253] on span "[PERSON_NAME]" at bounding box center [120, 253] width 75 height 10
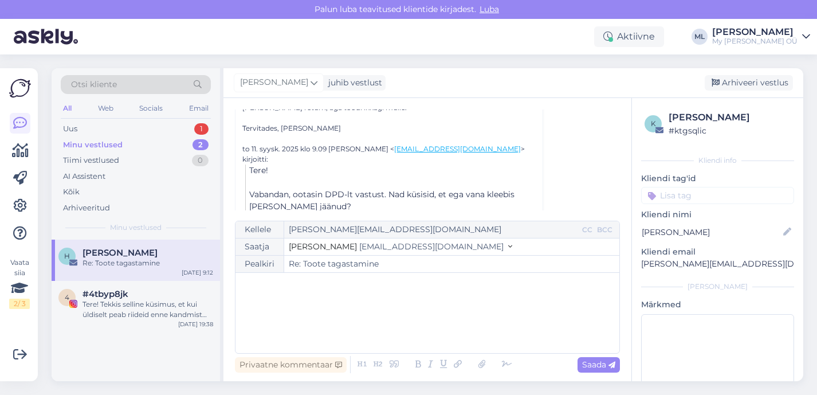
scroll to position [375, 0]
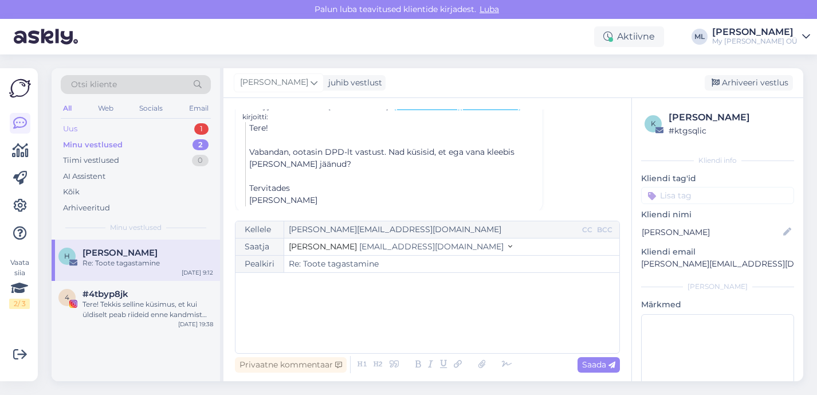
click at [124, 135] on div "Uus 1" at bounding box center [136, 129] width 150 height 16
